Goal: Find specific page/section: Find specific page/section

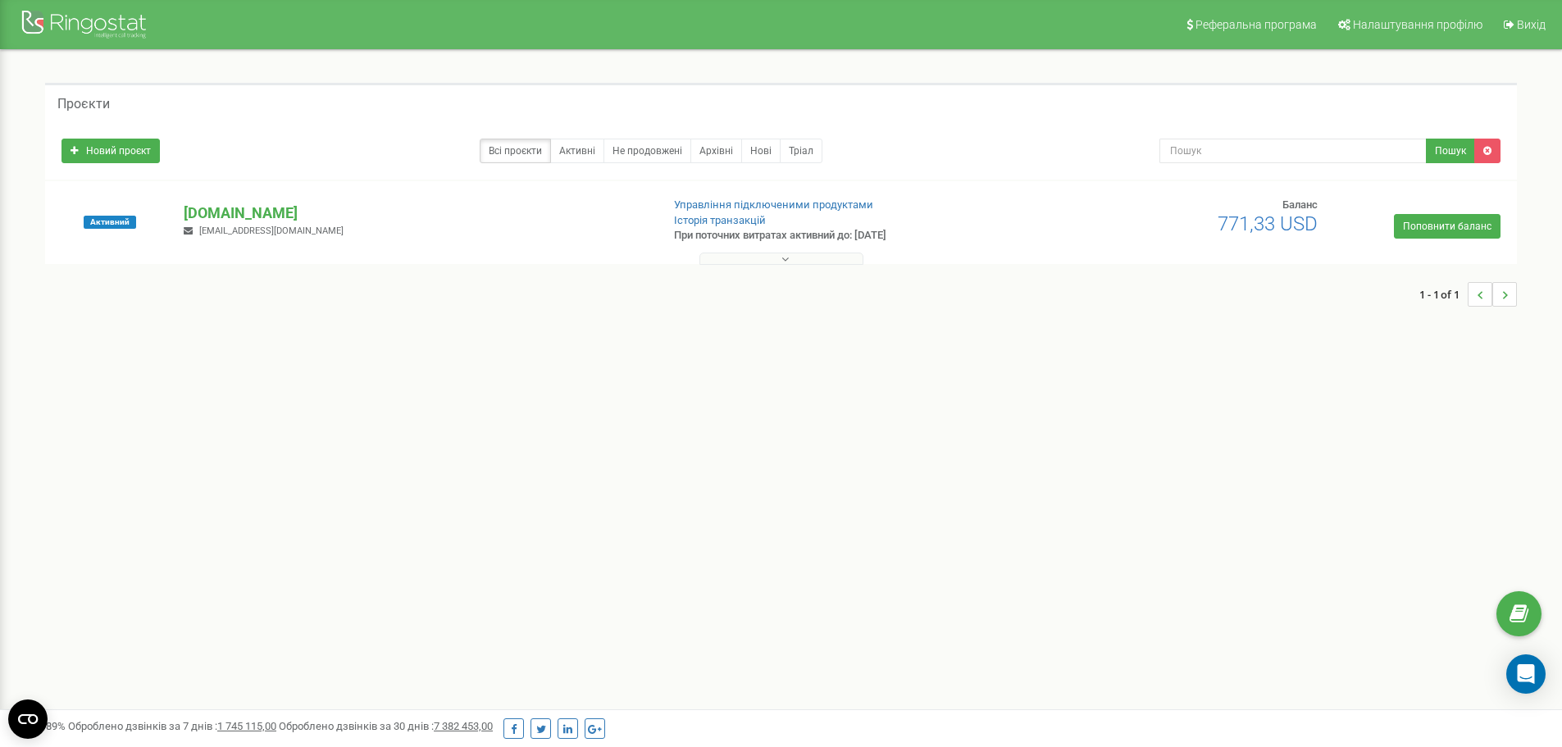
click at [739, 252] on button at bounding box center [781, 258] width 164 height 12
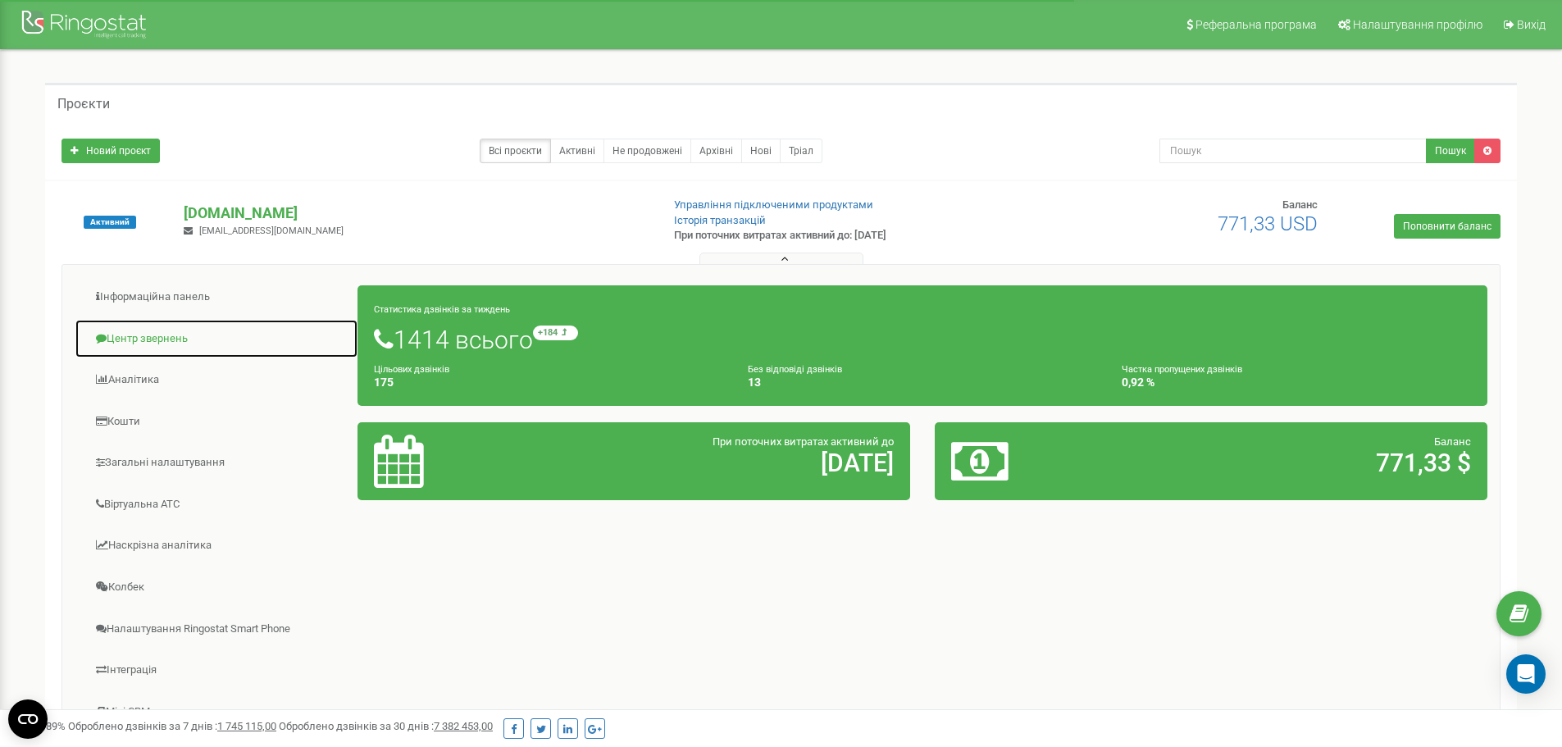
click at [183, 330] on link "Центр звернень" at bounding box center [217, 339] width 284 height 40
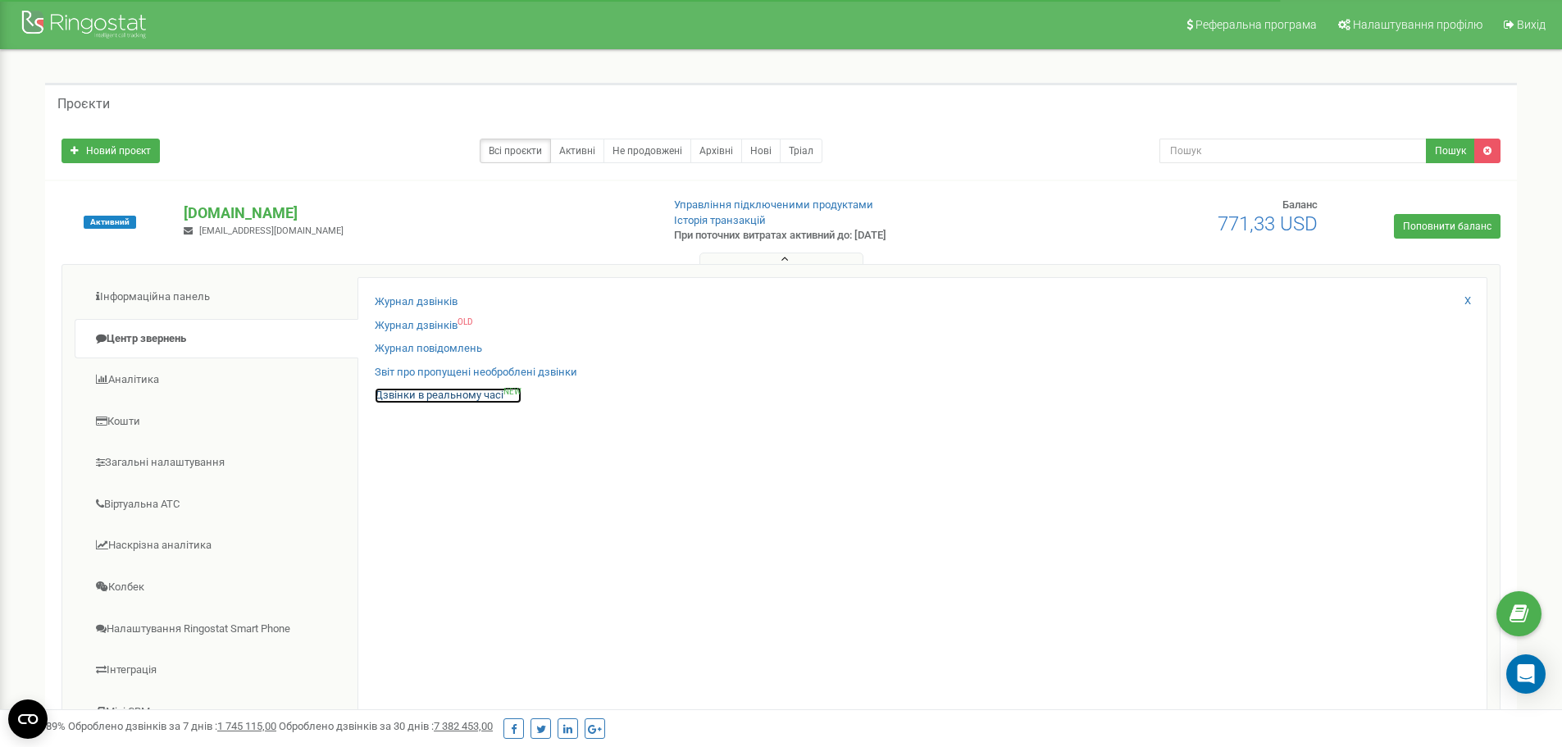
click at [437, 395] on link "Дзвінки в реальному часі NEW" at bounding box center [448, 396] width 147 height 16
